Goal: Complete application form: Complete application form

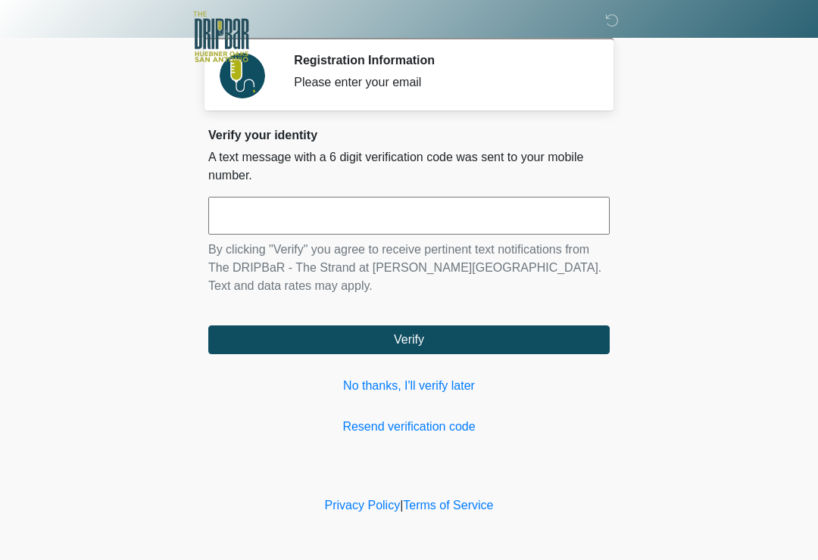
scroll to position [159, 126]
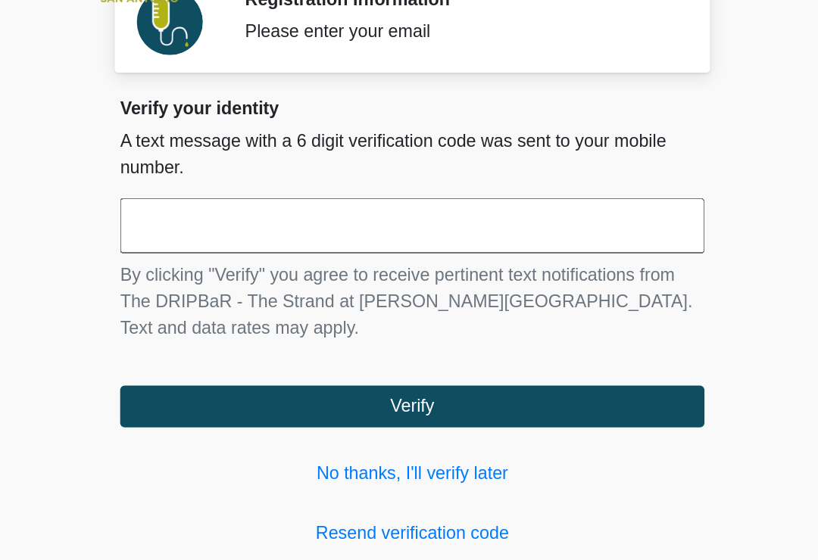
click at [313, 197] on input "text" at bounding box center [408, 216] width 401 height 38
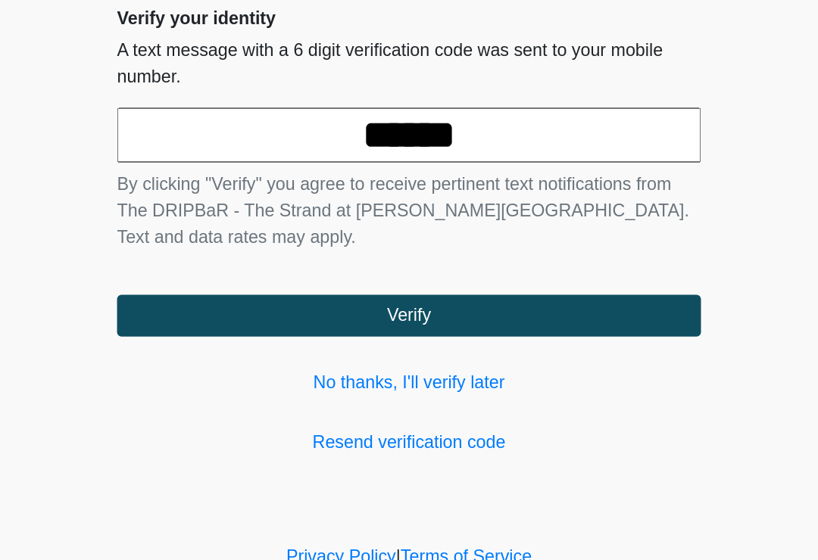
type input "******"
click at [281, 326] on button "Verify" at bounding box center [408, 340] width 401 height 29
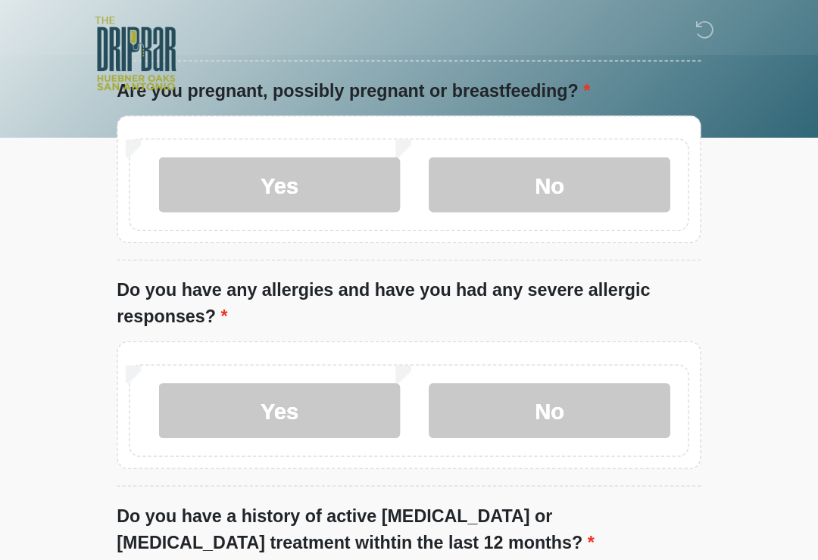
click at [348, 30] on input "What is your primary language?" at bounding box center [408, 16] width 401 height 29
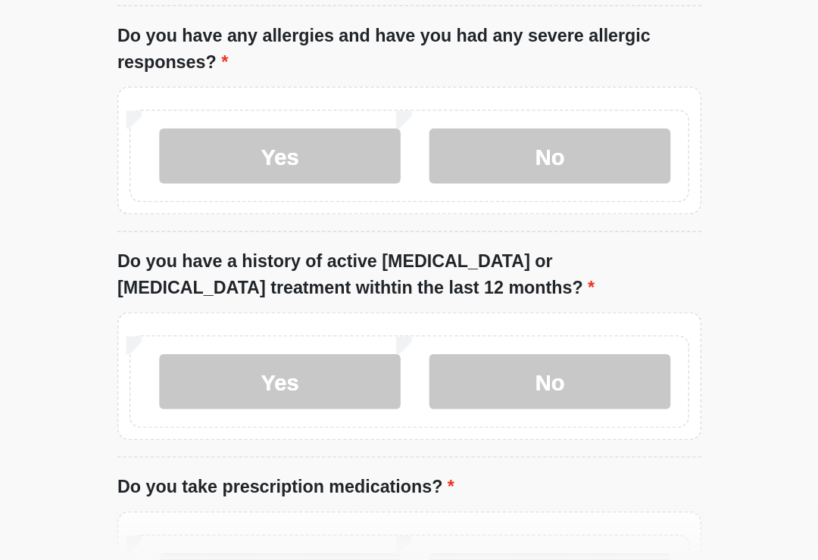
type input "*******"
click at [422, 111] on label "No" at bounding box center [505, 127] width 166 height 38
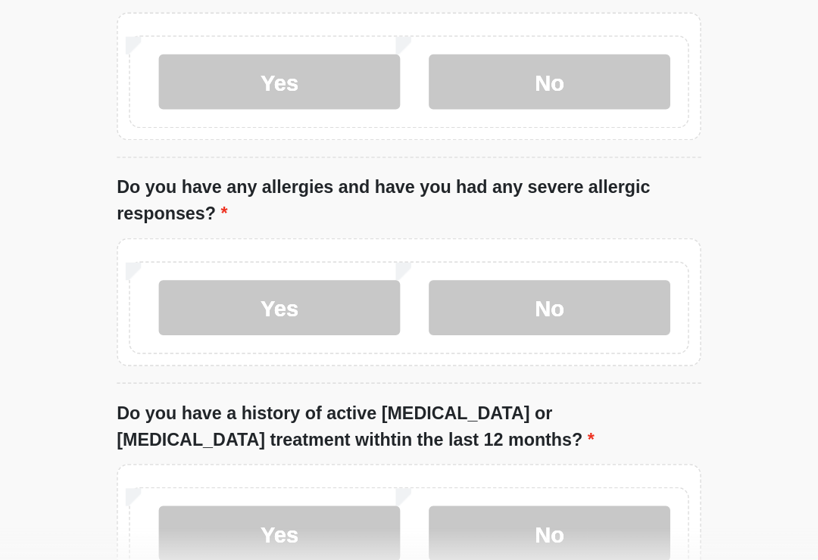
click at [422, 352] on label "No" at bounding box center [505, 371] width 166 height 38
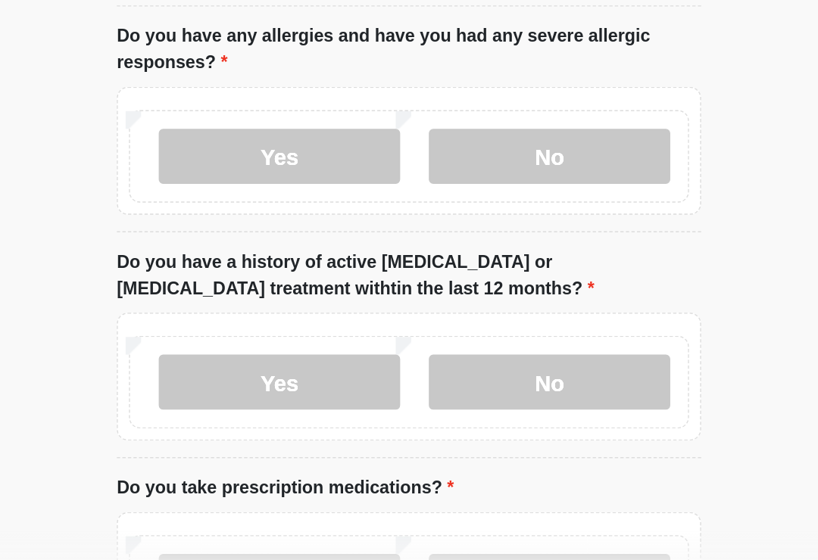
scroll to position [178, 0]
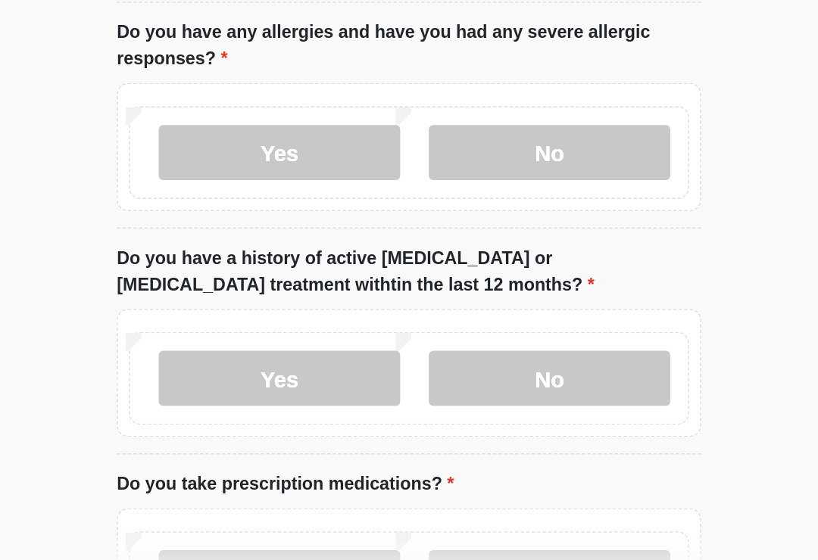
click at [422, 400] on label "No" at bounding box center [505, 419] width 166 height 38
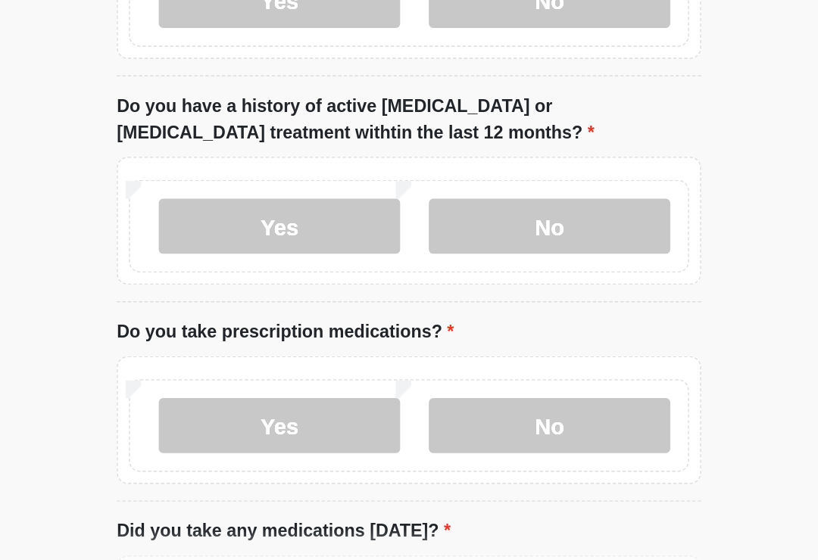
scroll to position [309, 0]
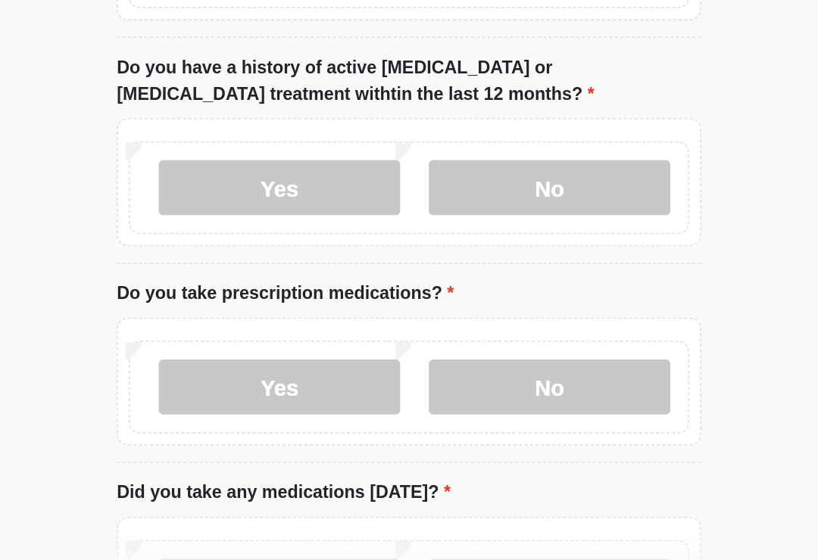
click at [422, 406] on label "No" at bounding box center [505, 425] width 166 height 38
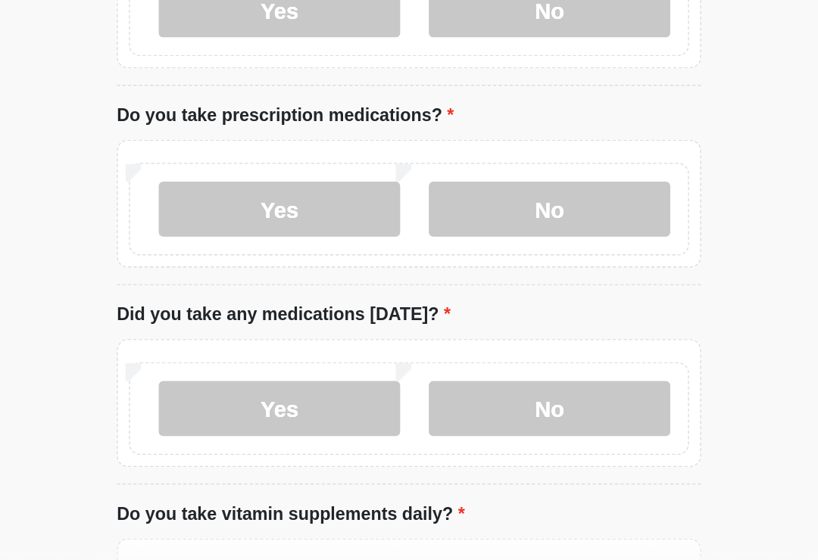
click at [422, 421] on label "No" at bounding box center [505, 440] width 166 height 38
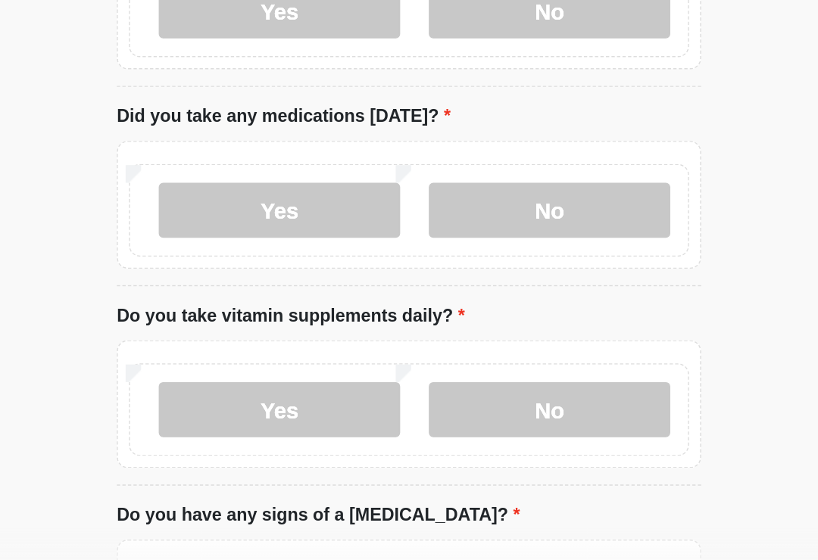
scroll to position [568, 0]
click at [237, 421] on label "Yes" at bounding box center [320, 440] width 166 height 38
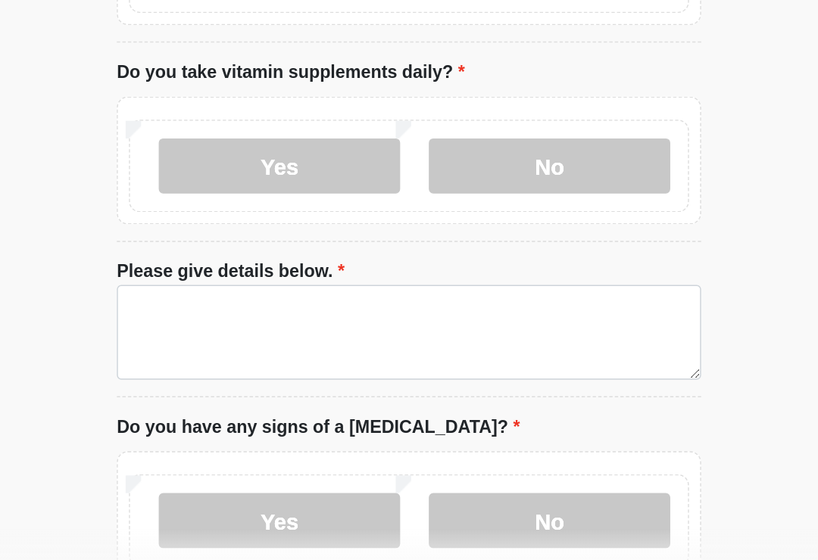
scroll to position [745, 0]
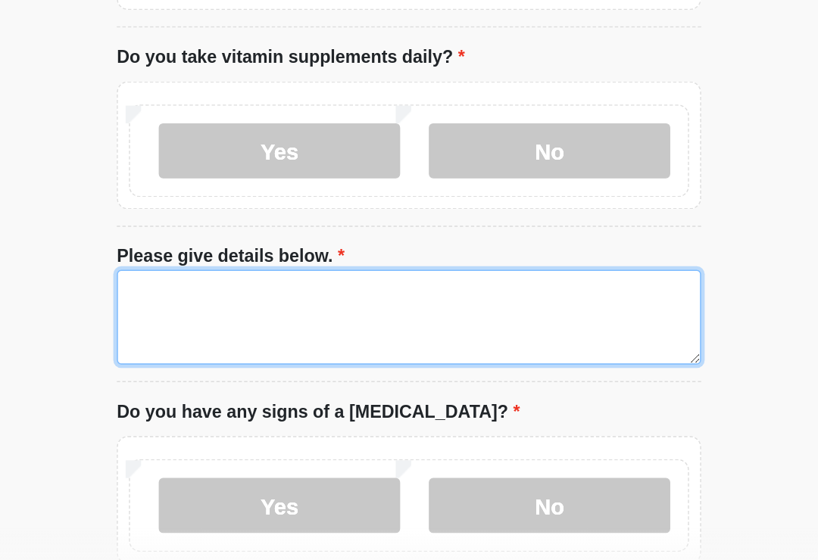
click at [261, 344] on textarea "Please give details below." at bounding box center [408, 376] width 401 height 65
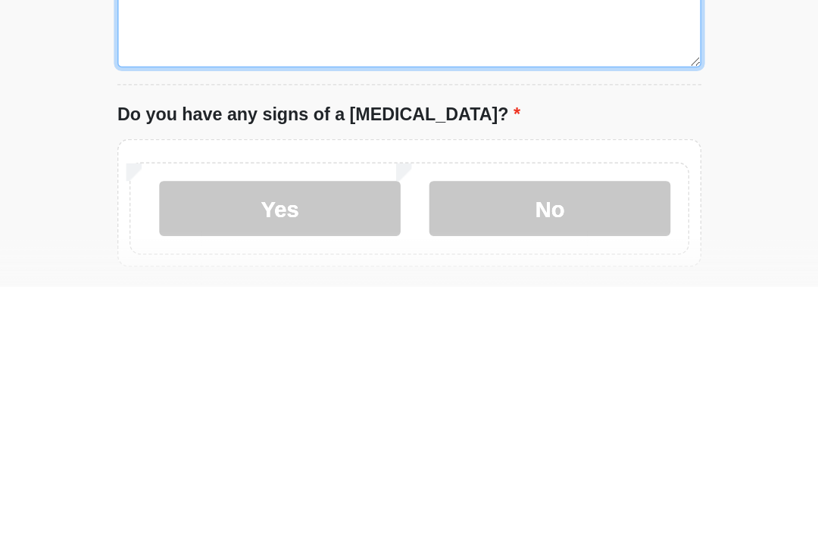
type textarea "**********"
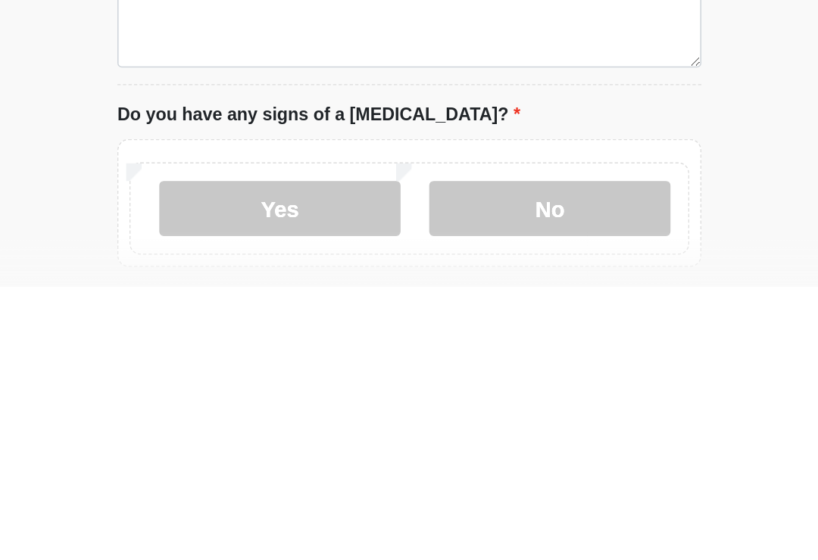
click at [422, 488] on label "No" at bounding box center [505, 507] width 166 height 38
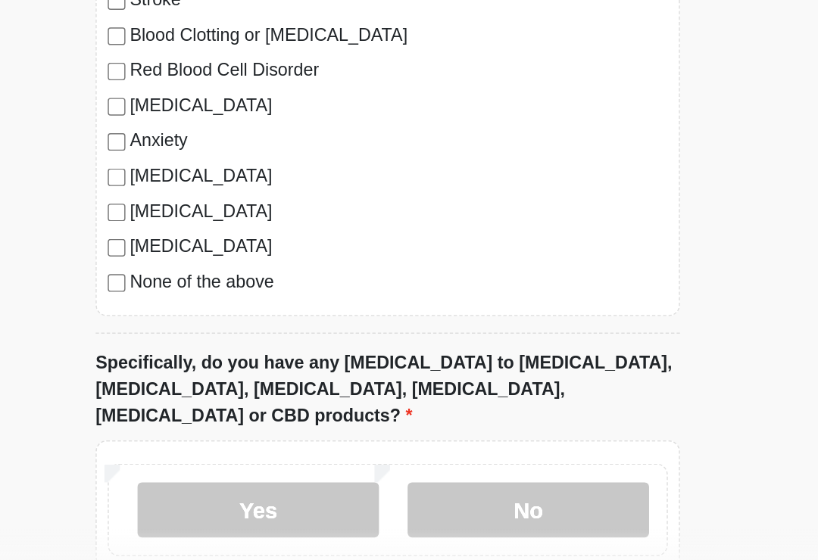
scroll to position [1301, 0]
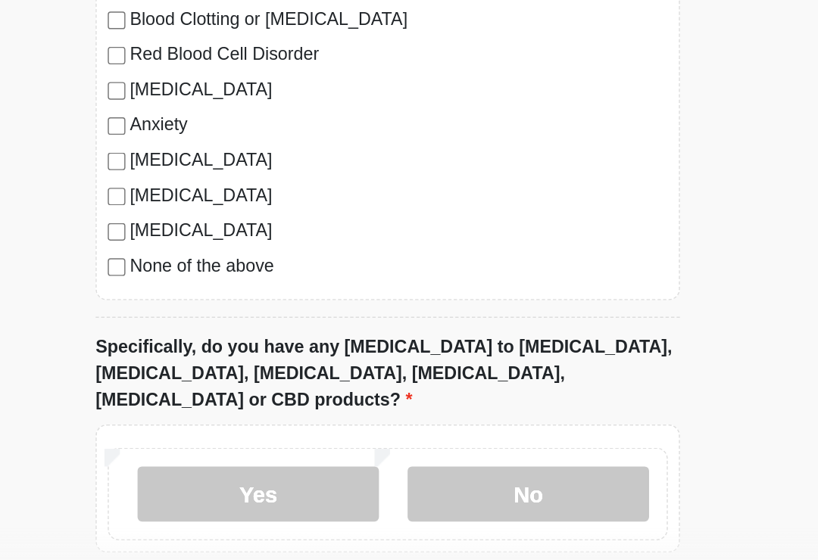
click at [232, 333] on label "None of the above" at bounding box center [416, 342] width 369 height 18
click at [422, 480] on label "No" at bounding box center [505, 499] width 166 height 38
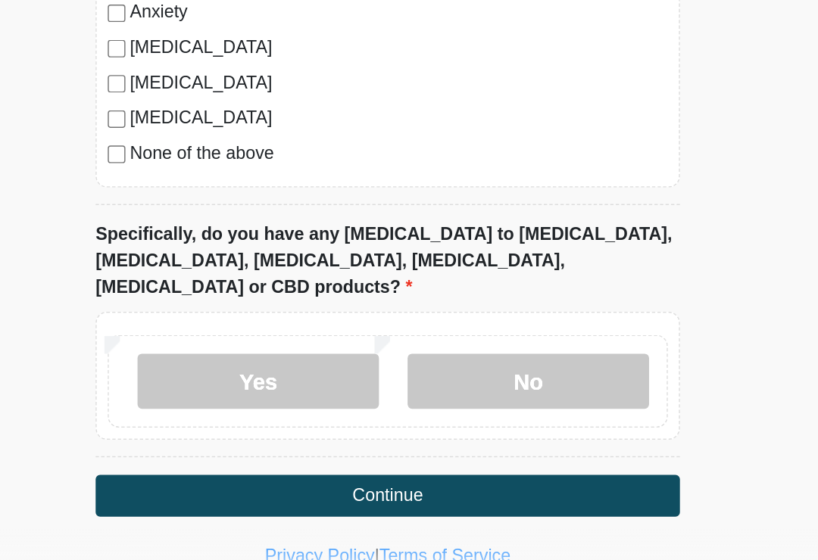
scroll to position [1392, 0]
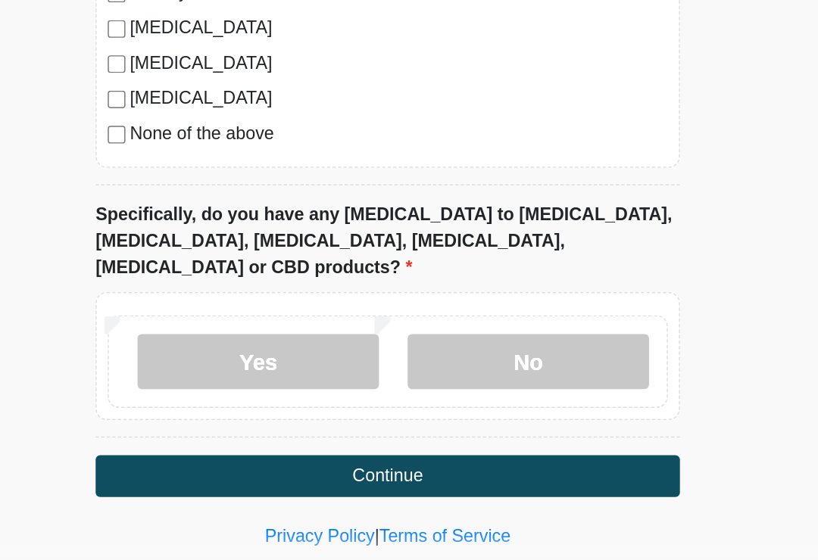
click at [310, 472] on button "Continue" at bounding box center [408, 486] width 401 height 29
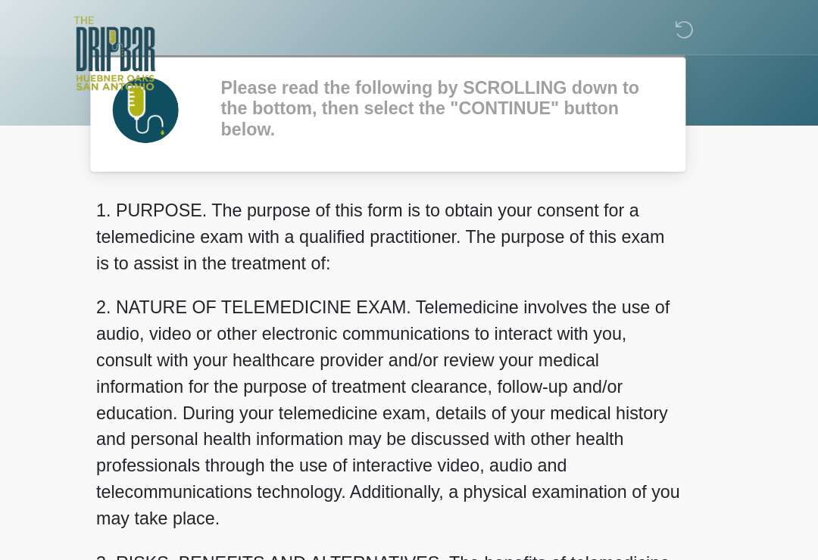
scroll to position [0, 0]
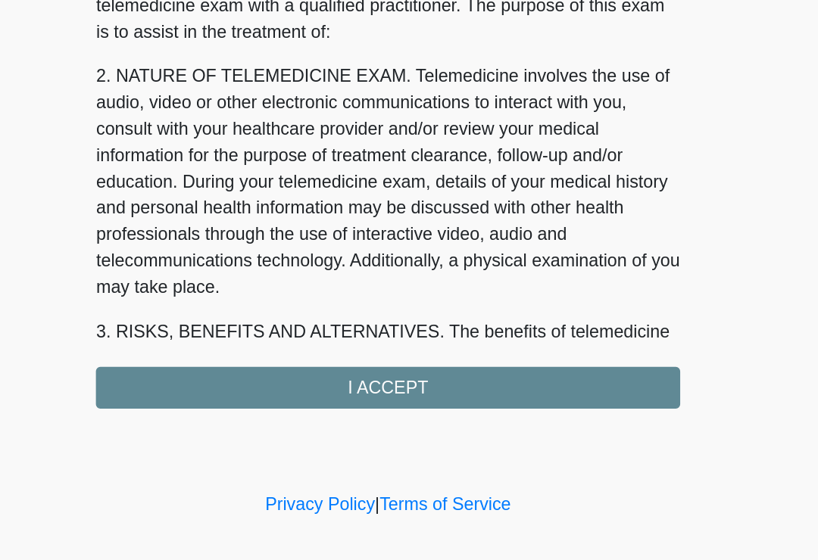
click at [327, 263] on div "1. PURPOSE. The purpose of this form is to obtain your consent for a telemedici…" at bounding box center [408, 288] width 401 height 304
click at [334, 272] on div "1. PURPOSE. The purpose of this form is to obtain your consent for a telemedici…" at bounding box center [408, 288] width 401 height 304
click at [326, 265] on div "1. PURPOSE. The purpose of this form is to obtain your consent for a telemedici…" at bounding box center [408, 288] width 401 height 304
click at [246, 265] on div "1. PURPOSE. The purpose of this form is to obtain your consent for a telemedici…" at bounding box center [408, 288] width 401 height 304
click at [265, 260] on div "1. PURPOSE. The purpose of this form is to obtain your consent for a telemedici…" at bounding box center [408, 288] width 401 height 304
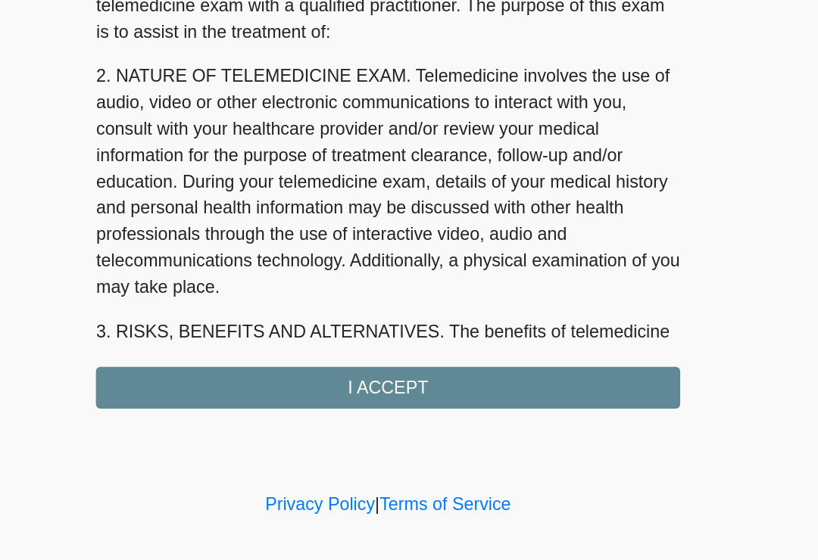
click at [265, 260] on div "1. PURPOSE. The purpose of this form is to obtain your consent for a telemedici…" at bounding box center [408, 288] width 401 height 304
click at [419, 268] on div "1. PURPOSE. The purpose of this form is to obtain your consent for a telemedici…" at bounding box center [408, 288] width 401 height 304
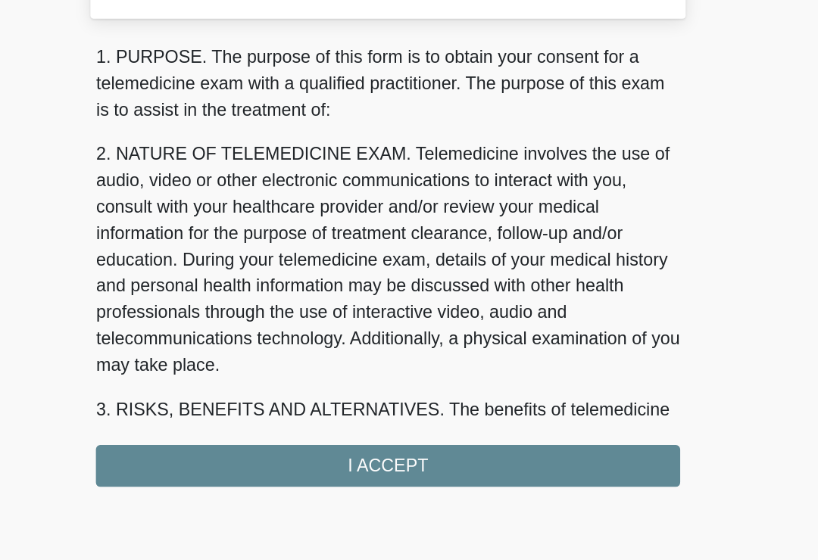
click at [412, 316] on div "1. PURPOSE. The purpose of this form is to obtain your consent for a telemedici…" at bounding box center [408, 288] width 401 height 304
click at [257, 314] on div "1. PURPOSE. The purpose of this form is to obtain your consent for a telemedici…" at bounding box center [408, 288] width 401 height 304
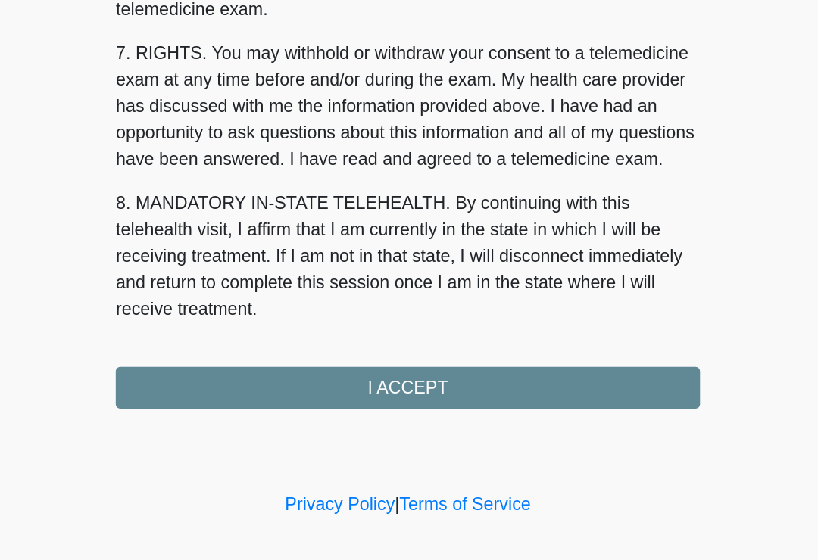
scroll to position [639, 0]
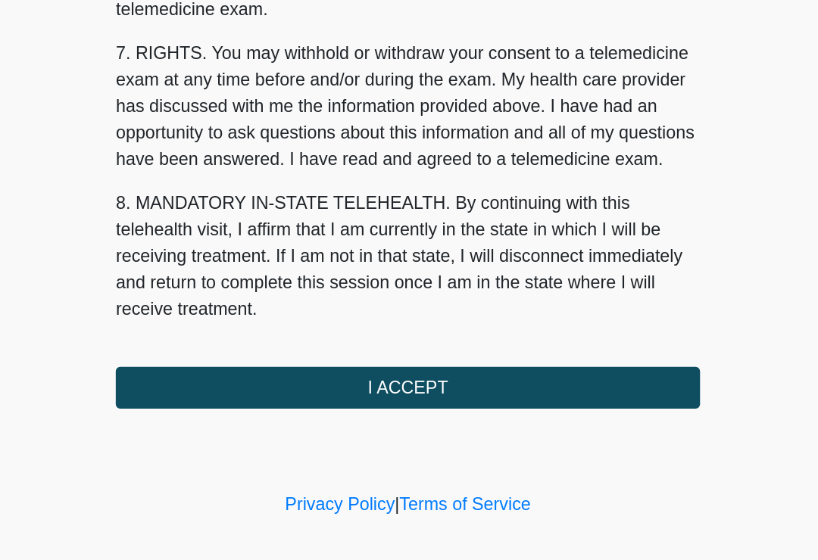
click at [306, 411] on button "I ACCEPT" at bounding box center [408, 425] width 401 height 29
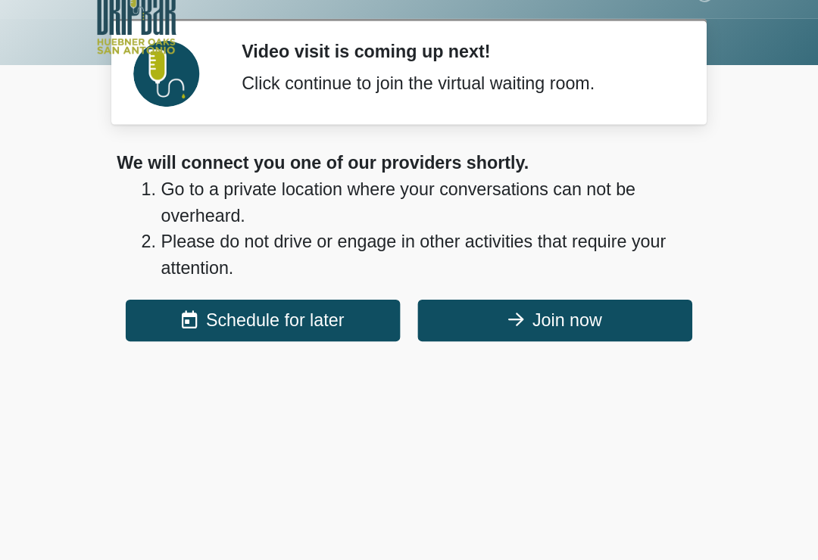
click at [415, 231] on button "Join now" at bounding box center [509, 245] width 189 height 29
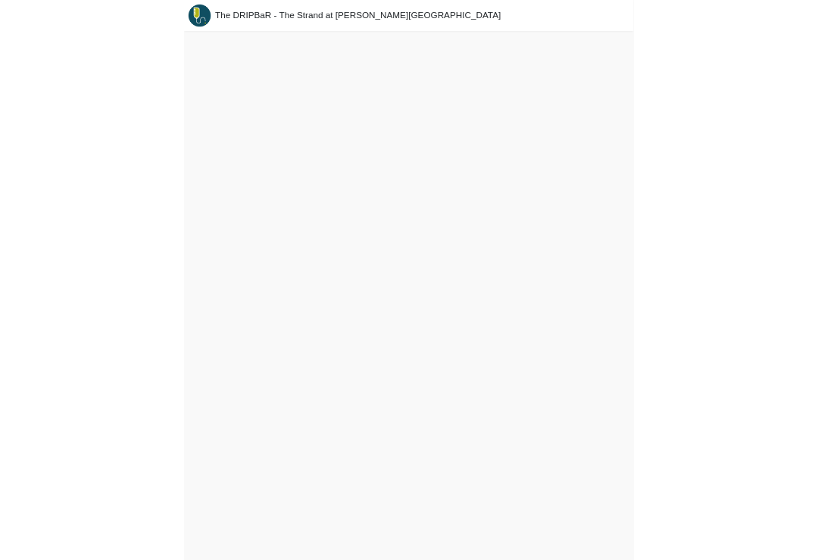
scroll to position [5, 0]
